Goal: Navigation & Orientation: Go to known website

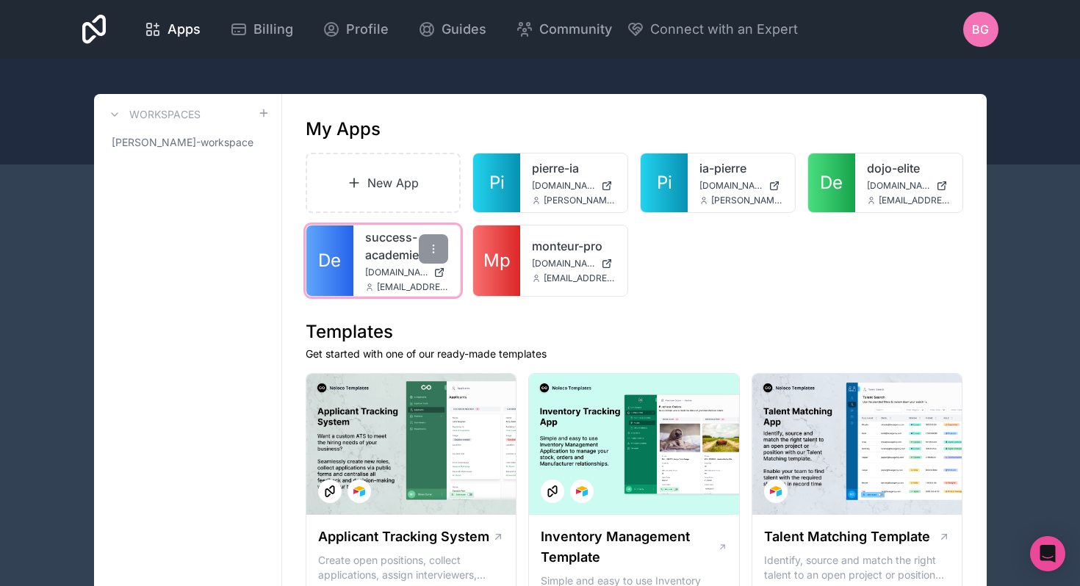
click at [378, 263] on link "success-academie" at bounding box center [407, 246] width 84 height 35
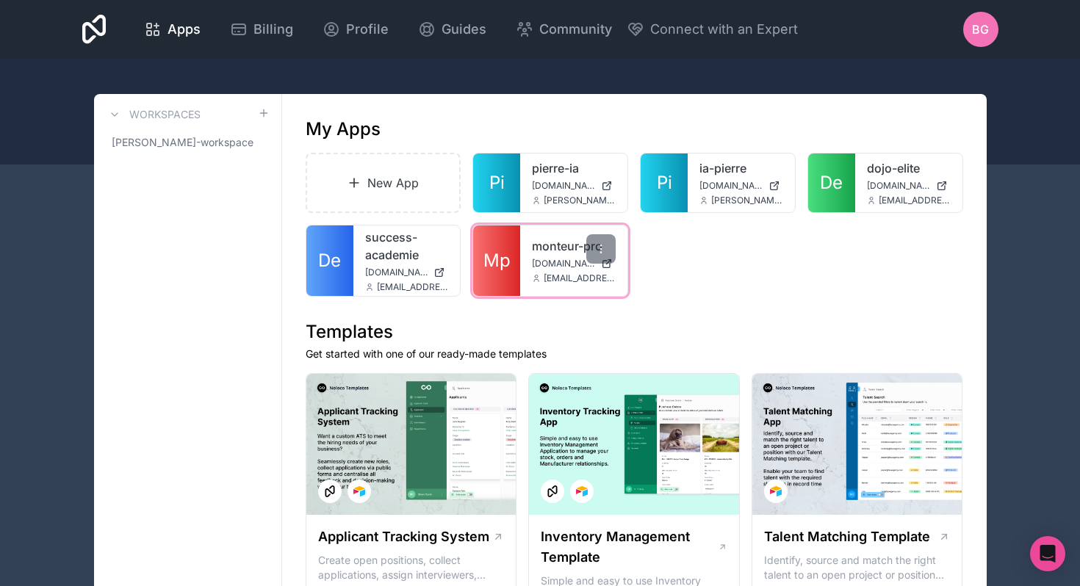
click at [517, 273] on link "Mp" at bounding box center [496, 261] width 47 height 71
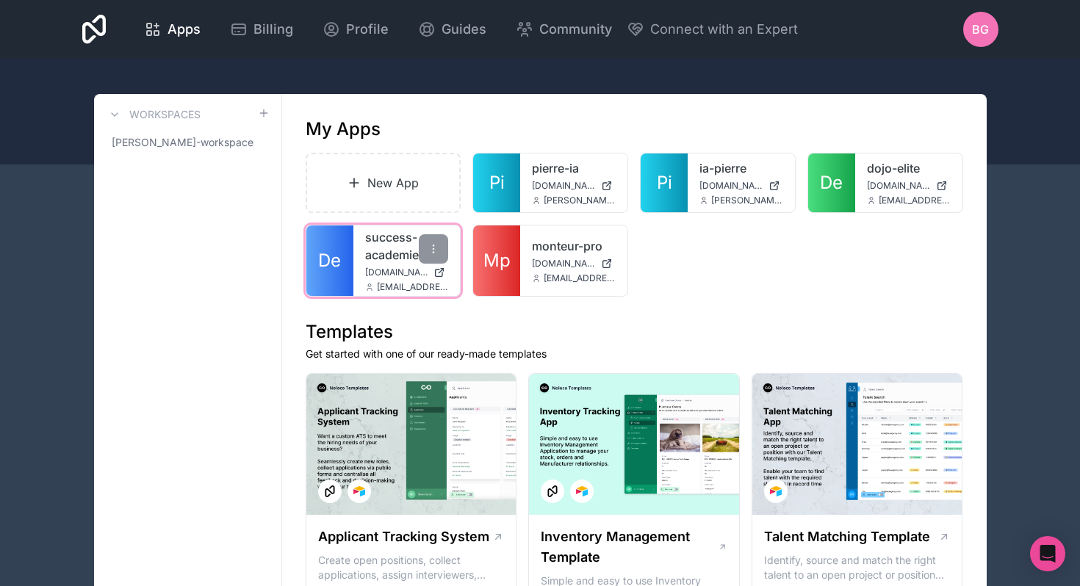
click at [395, 268] on span "[DOMAIN_NAME]" at bounding box center [396, 273] width 63 height 12
